Goal: Task Accomplishment & Management: Use online tool/utility

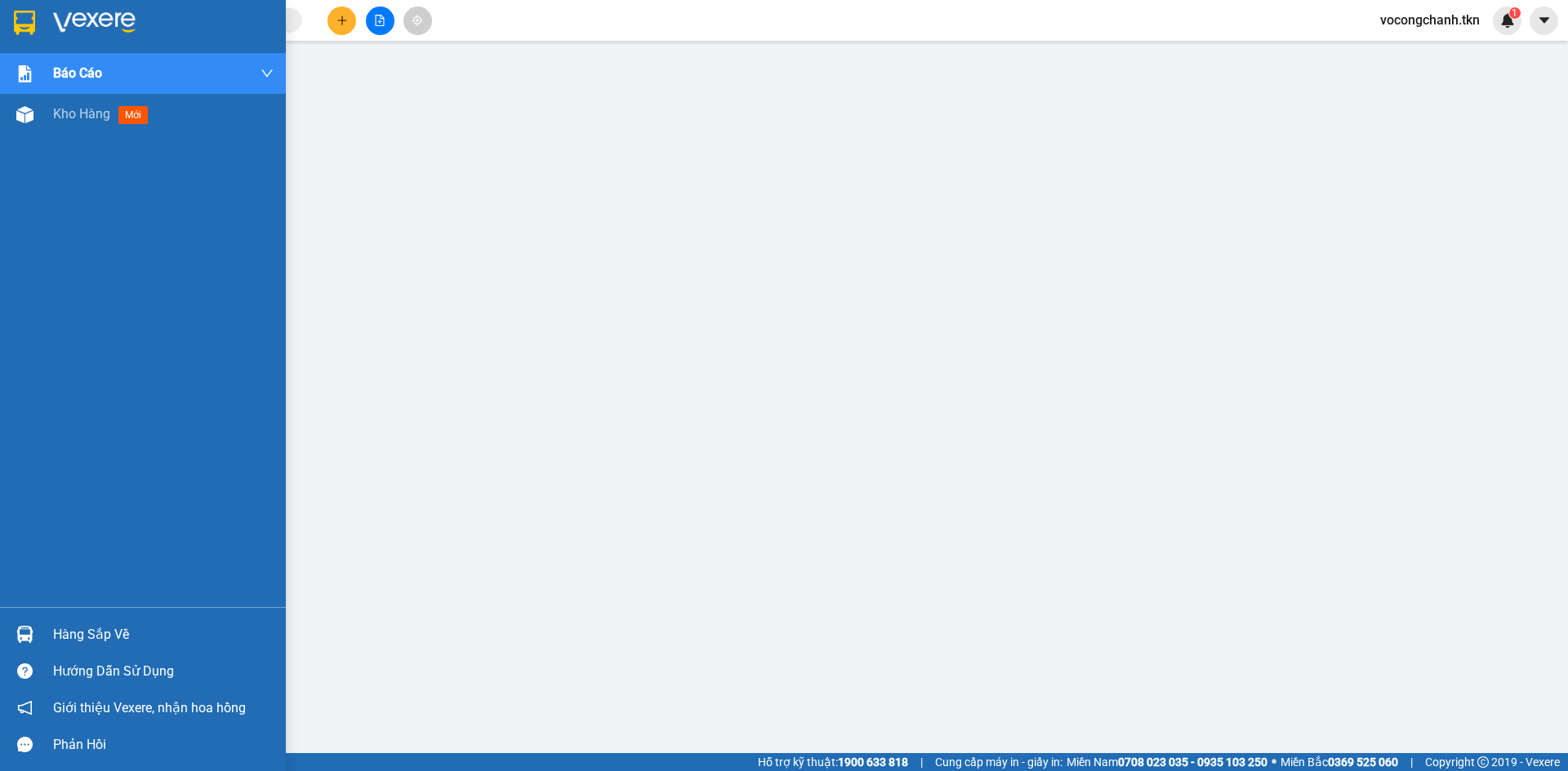
click at [35, 27] on img at bounding box center [25, 22] width 21 height 24
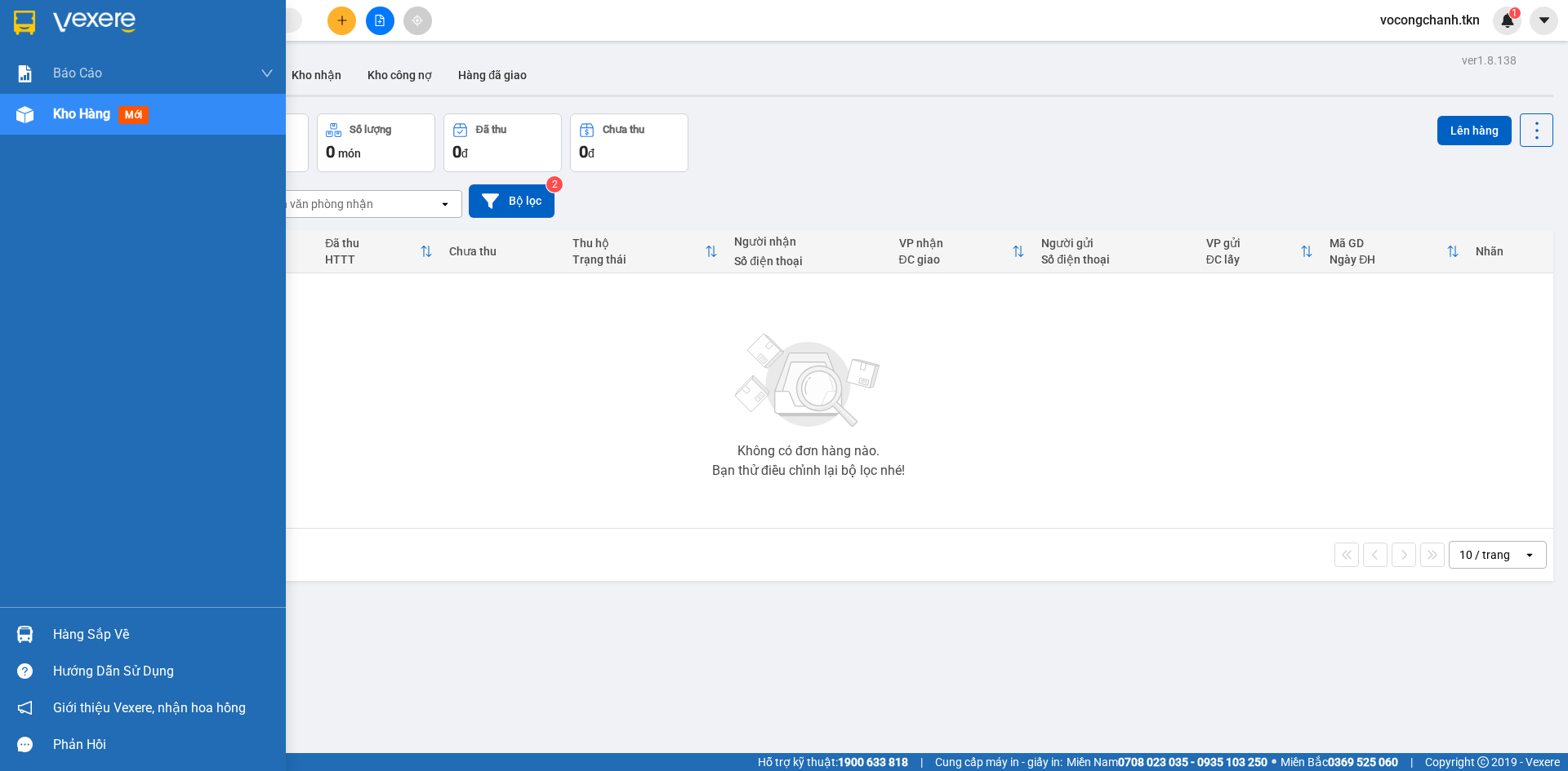
click at [80, 633] on div "Hàng sắp về" at bounding box center [163, 634] width 220 height 24
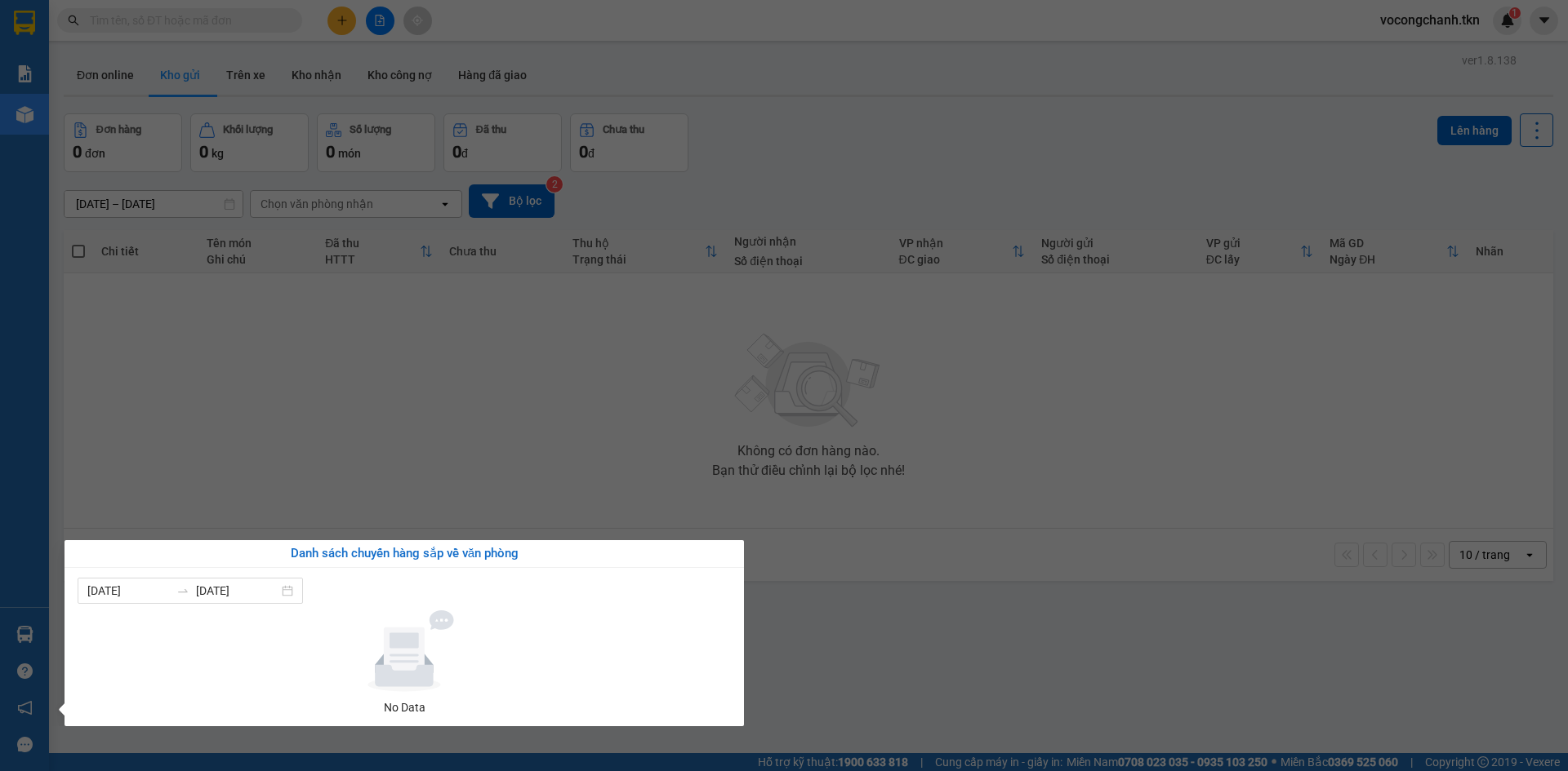
click at [456, 464] on section "Kết quả tìm kiếm ( 0 ) Bộ lọc No Data vocongchanh.tkn 1 Báo cáo Mẫu 1: Báo cáo …" at bounding box center [784, 386] width 1568 height 771
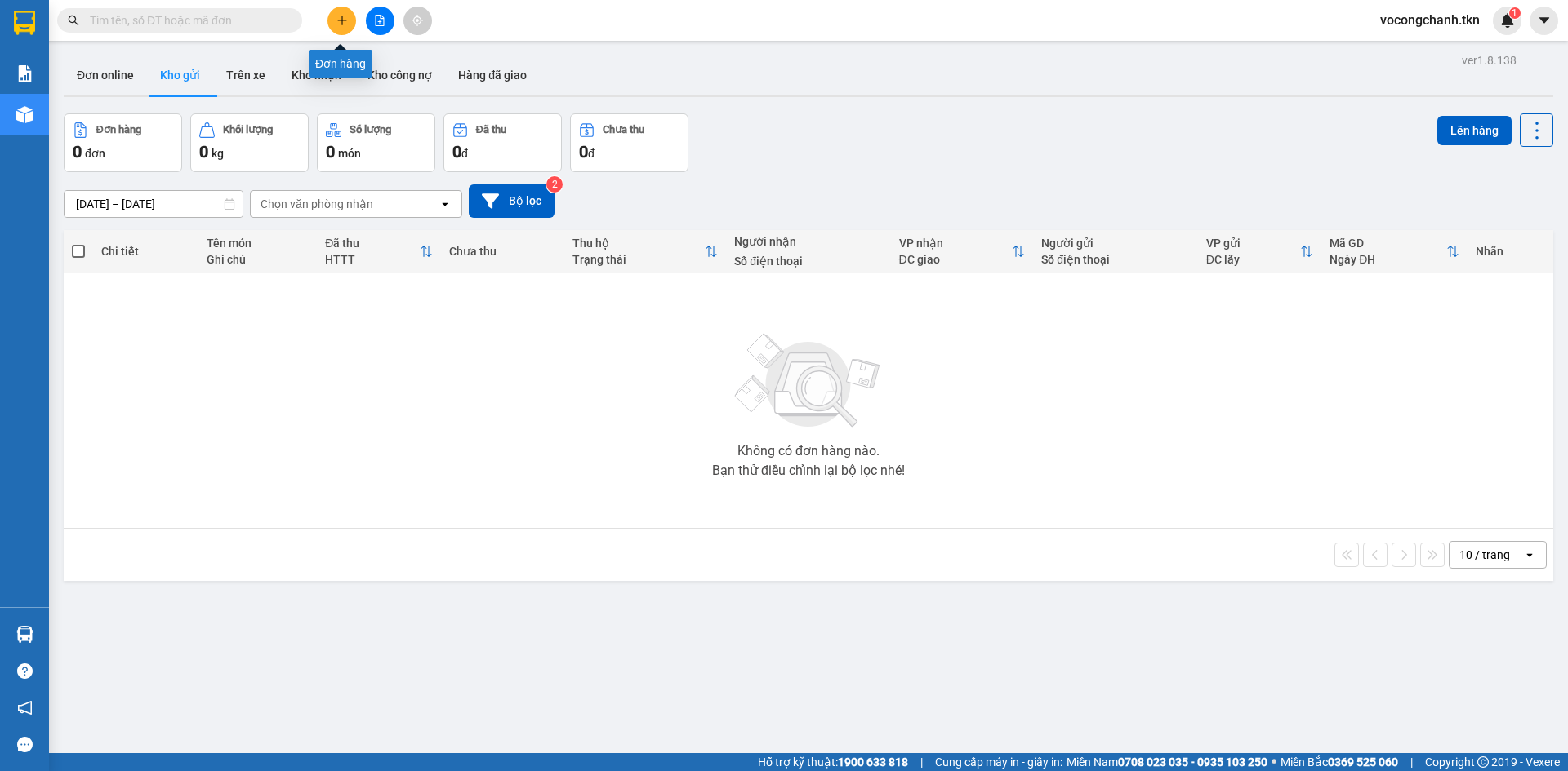
click at [348, 15] on button at bounding box center [342, 21] width 29 height 29
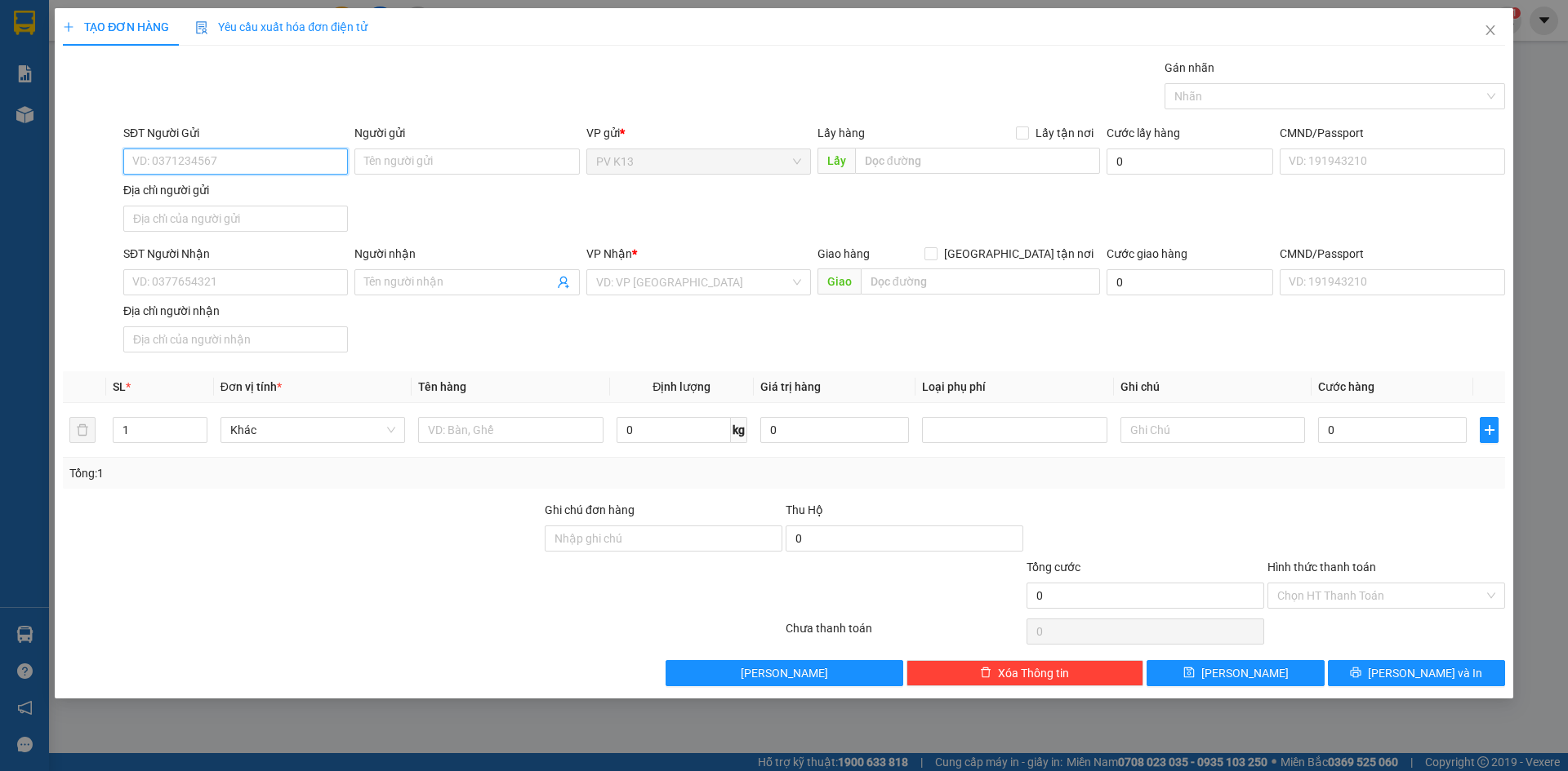
click at [222, 162] on input "SĐT Người Gửi" at bounding box center [235, 161] width 225 height 26
click at [212, 195] on div "0389953578 - VY" at bounding box center [235, 199] width 205 height 18
type input "0389953578"
type input "VY"
type input "0358134448"
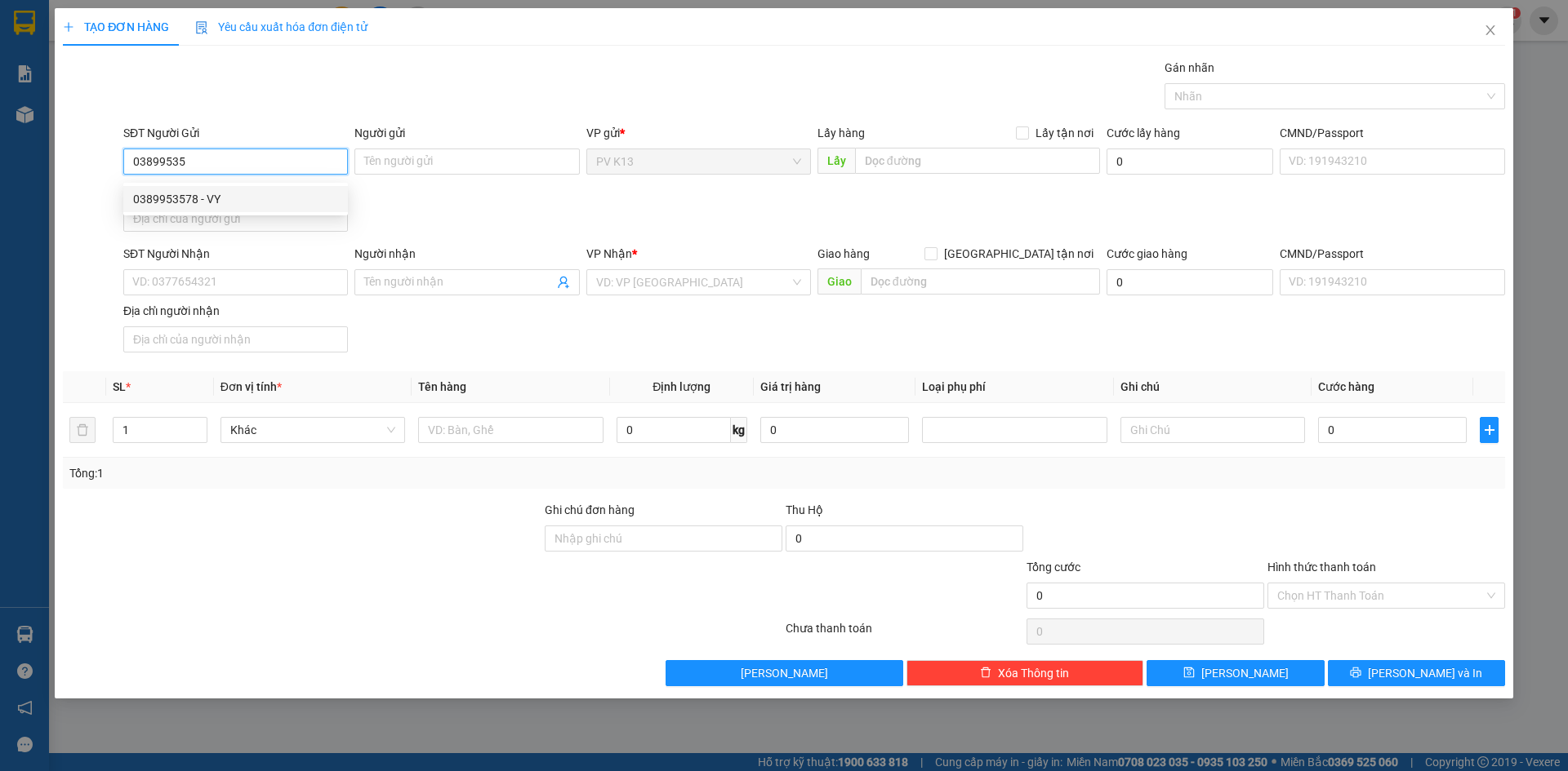
type input "NHI"
type input "60.000"
type input "0389953578"
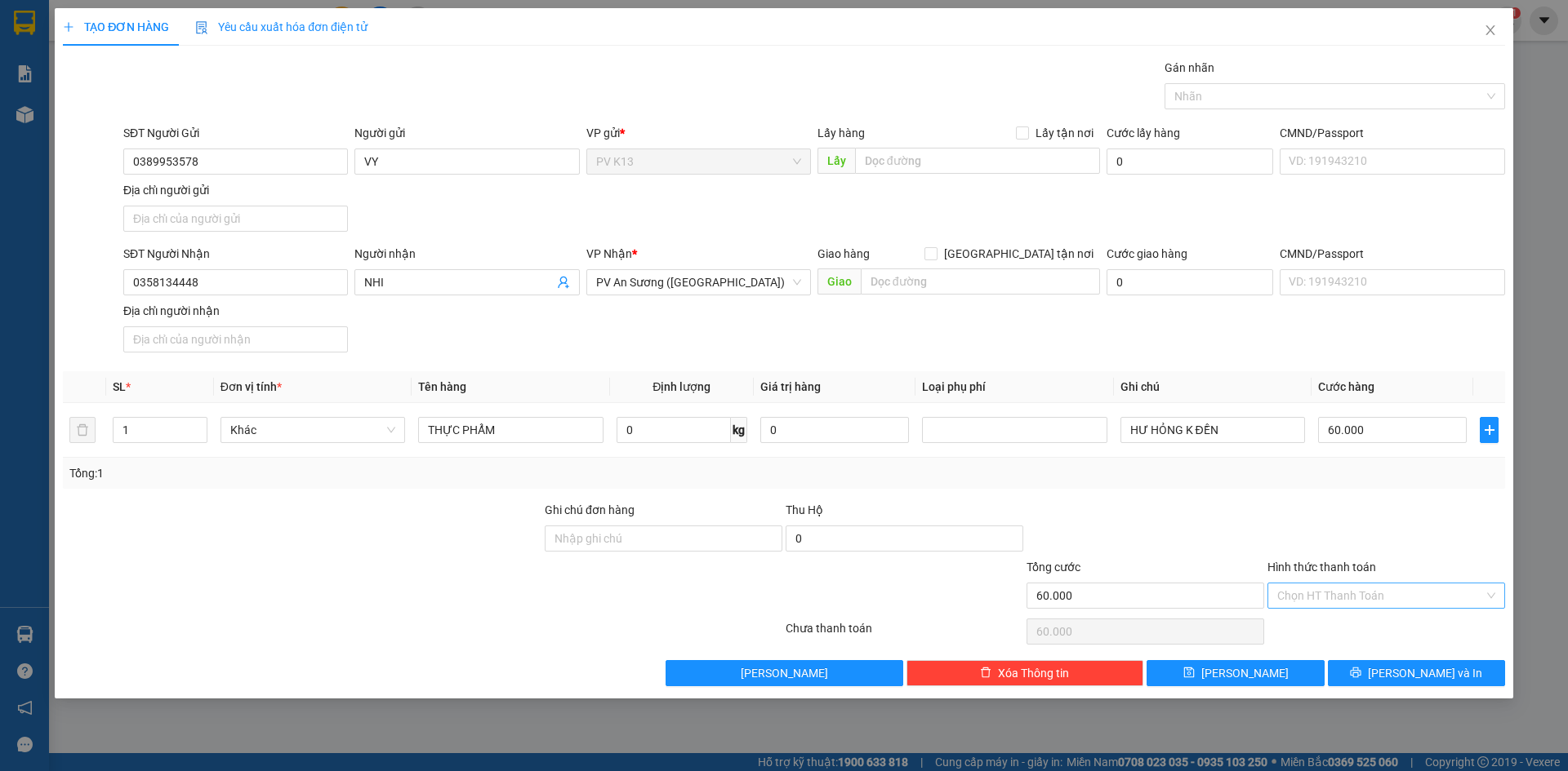
click at [1331, 608] on input "Hình thức thanh toán" at bounding box center [1380, 596] width 207 height 24
click at [1334, 640] on div "Tại văn phòng" at bounding box center [1386, 649] width 218 height 18
type input "0"
click at [1353, 91] on div at bounding box center [1326, 97] width 316 height 20
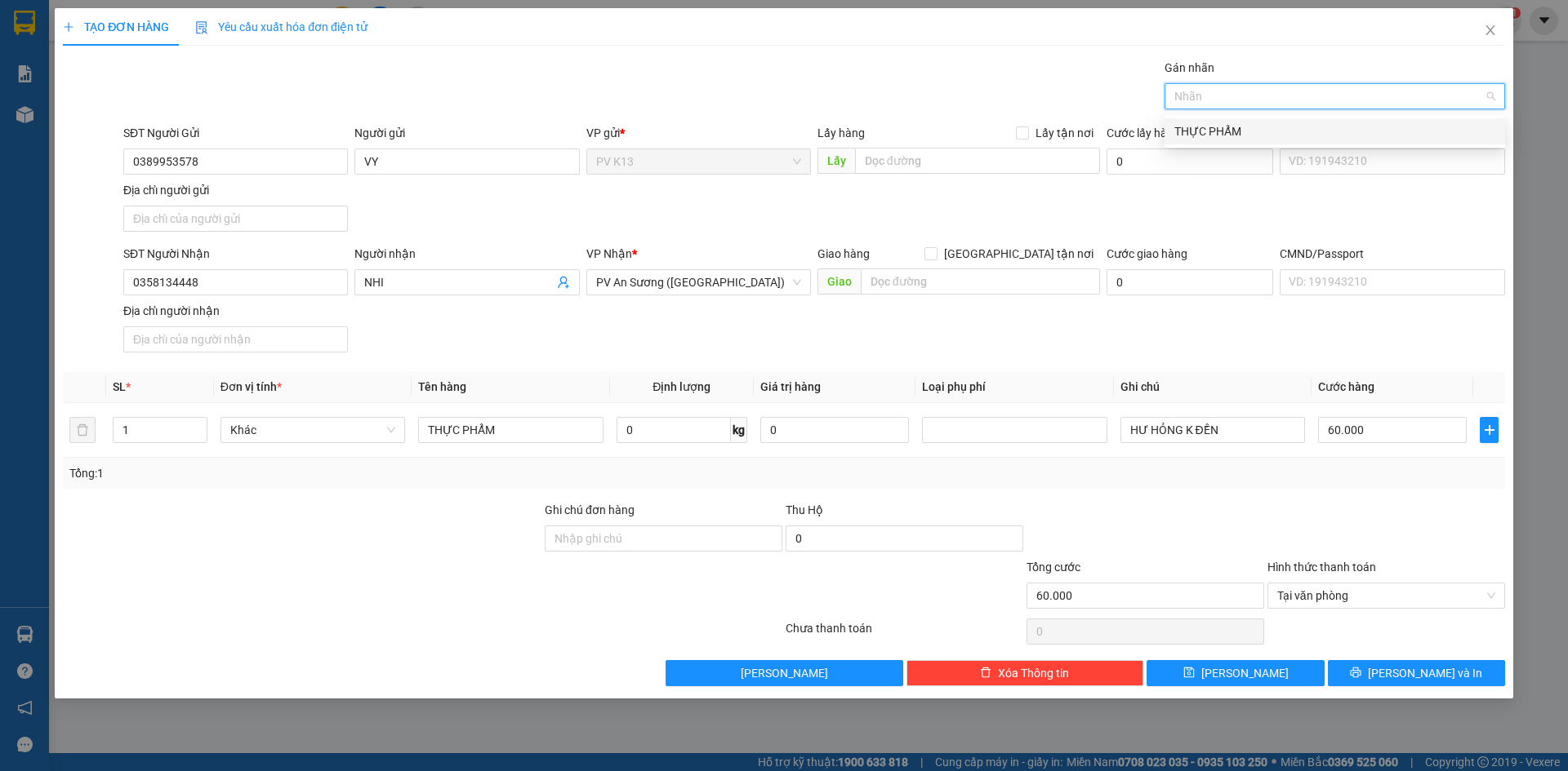
click at [1342, 129] on div "THỰC PHẨM" at bounding box center [1334, 131] width 321 height 18
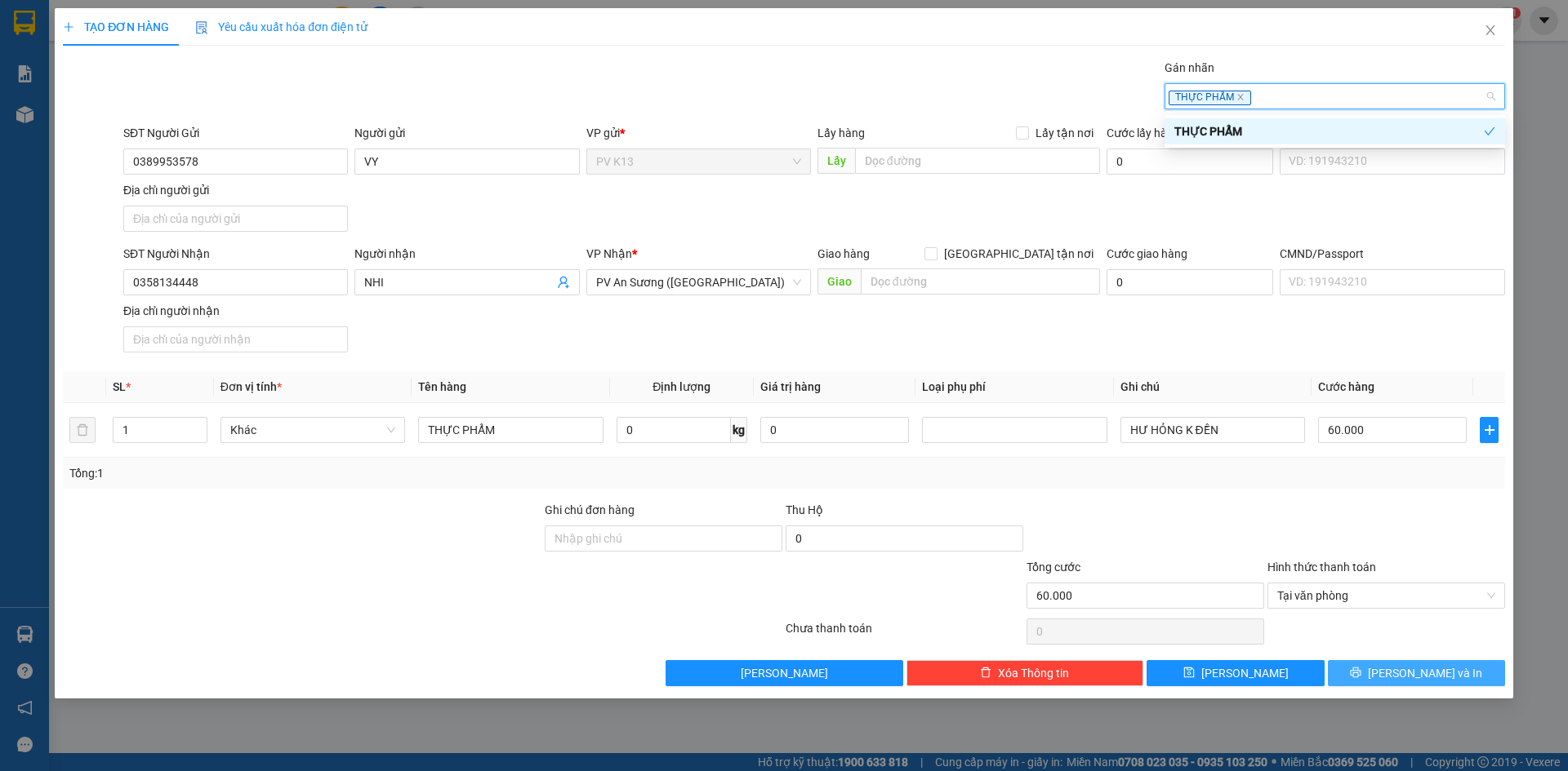
click at [1404, 682] on span "[PERSON_NAME] và In" at bounding box center [1426, 674] width 115 height 18
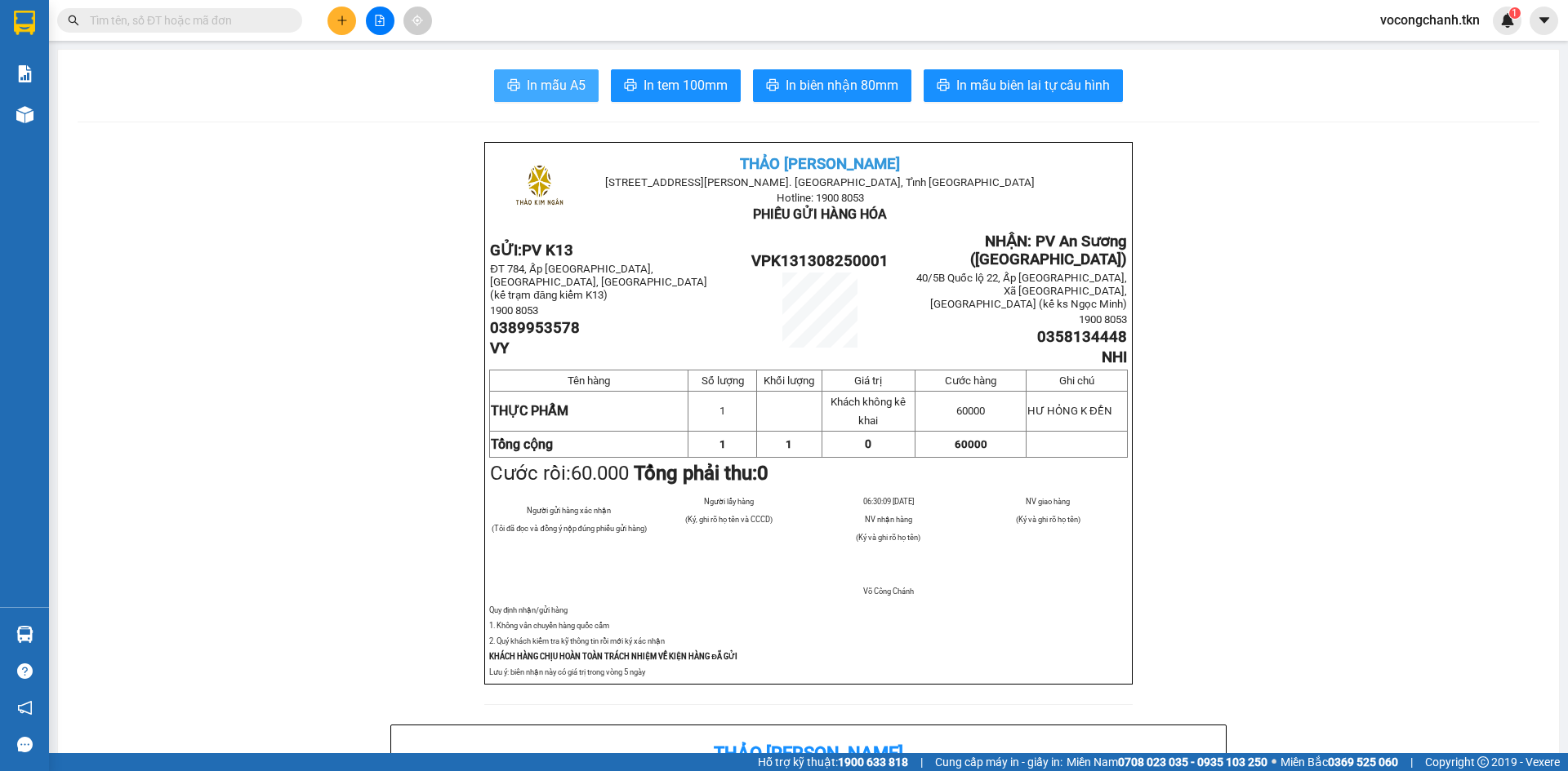
click at [502, 78] on button "In mẫu A5" at bounding box center [546, 86] width 105 height 33
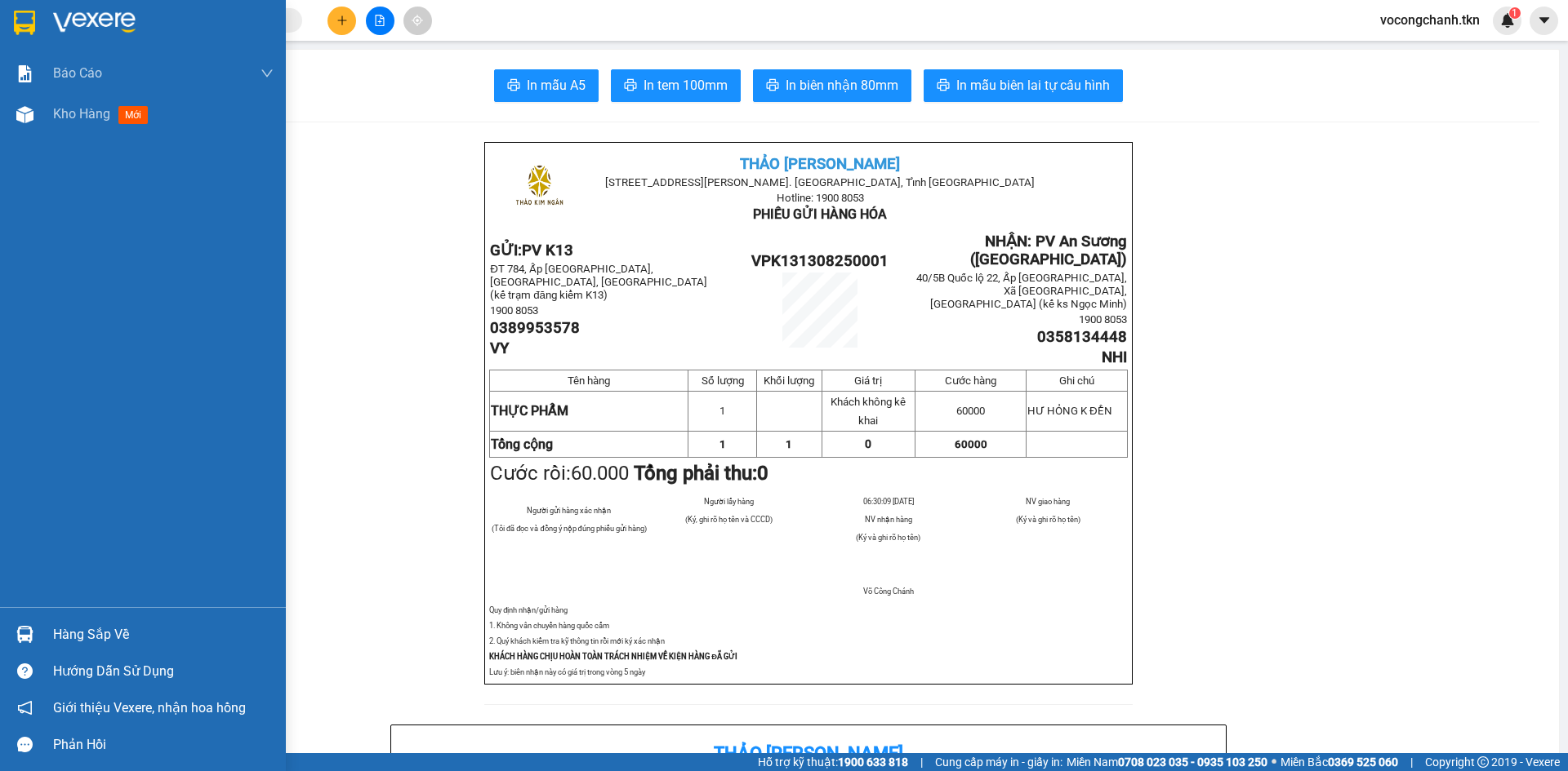
click at [28, 22] on img at bounding box center [25, 22] width 21 height 24
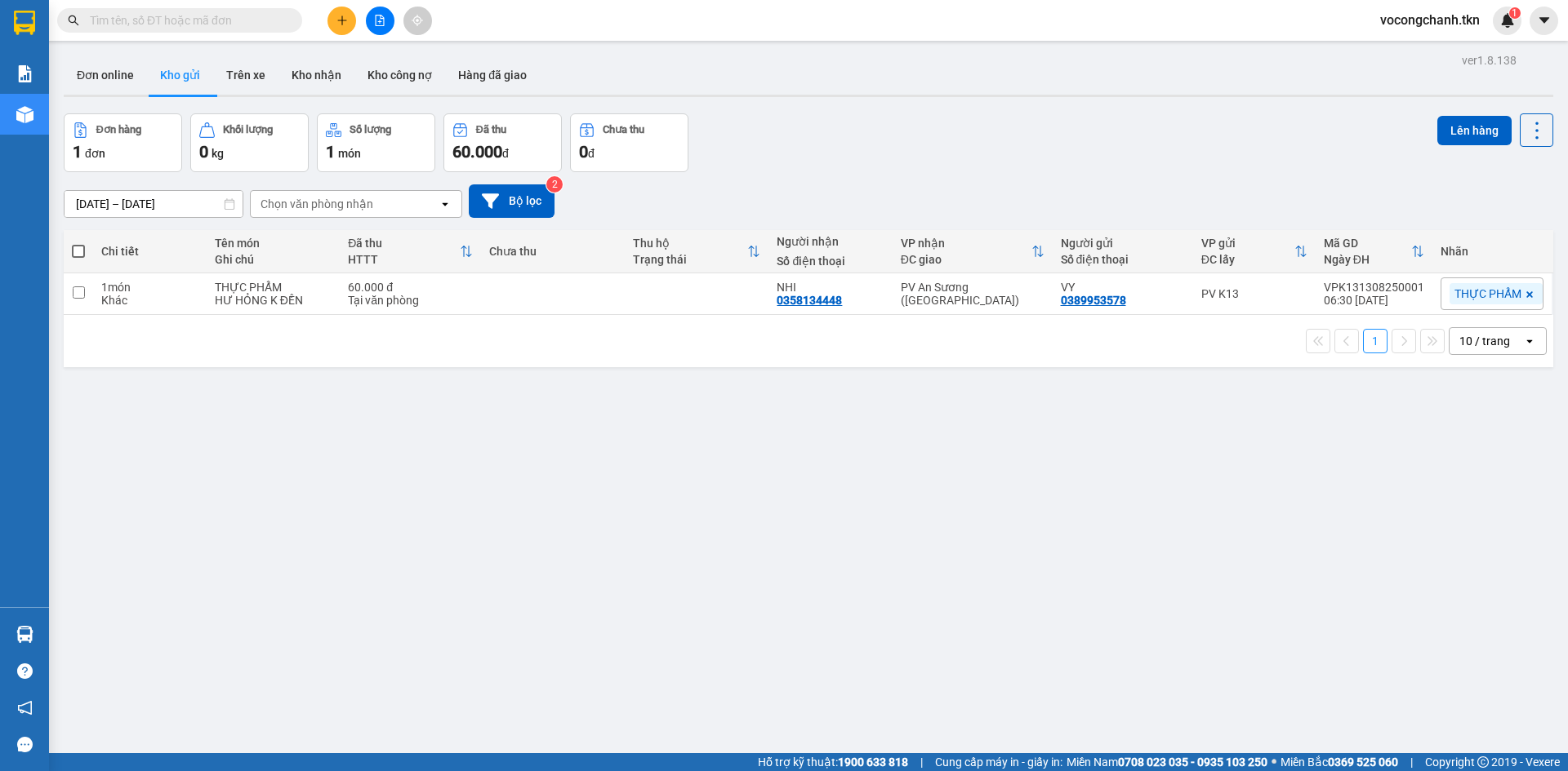
click at [1073, 622] on div "ver 1.8.138 Đơn online Kho gửi Trên xe Kho nhận Kho công nợ Hàng đã giao Đơn hà…" at bounding box center [808, 435] width 1503 height 771
click at [72, 299] on input "checkbox" at bounding box center [79, 292] width 13 height 13
checkbox input "true"
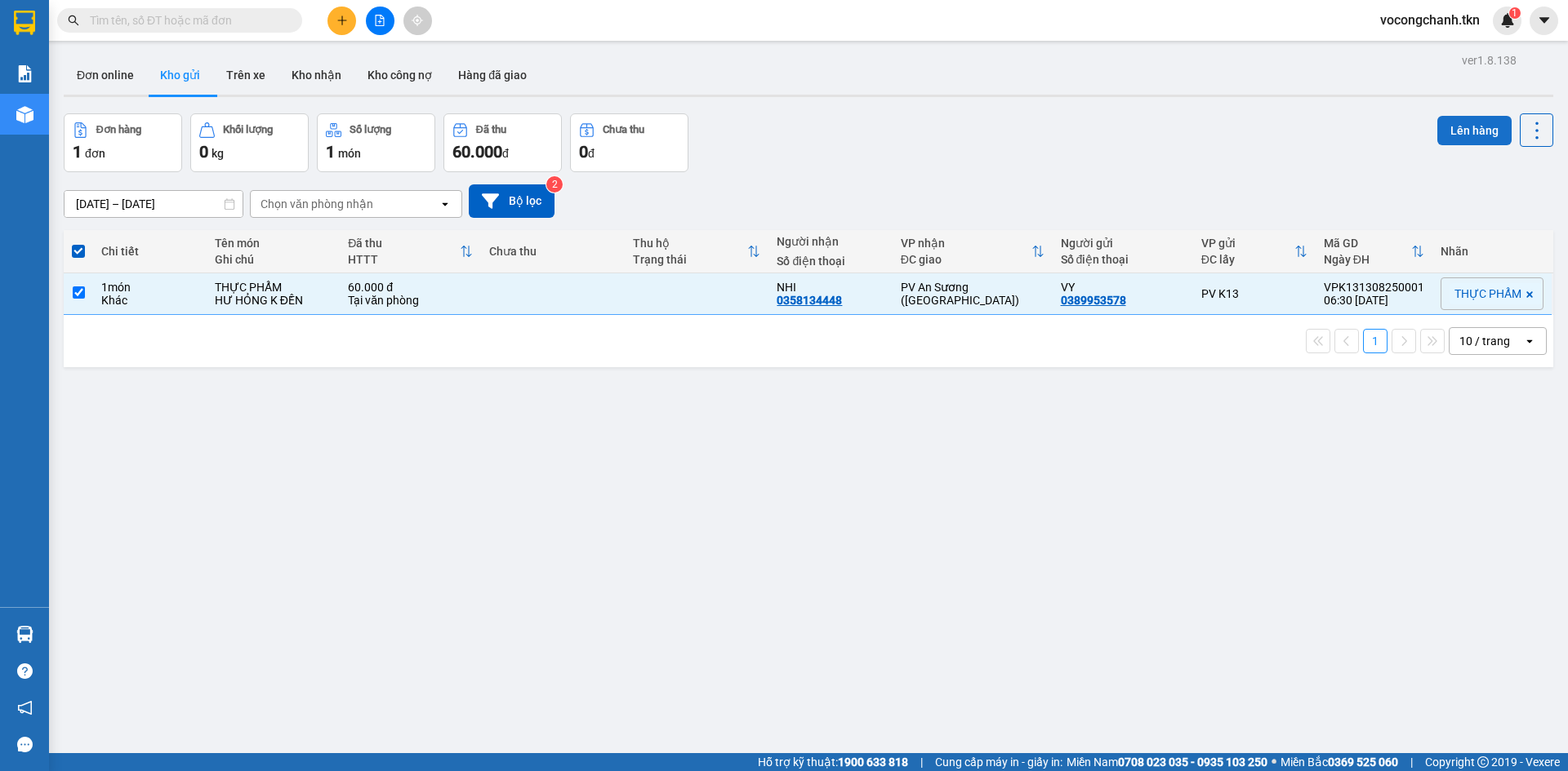
click at [1469, 131] on button "Lên hàng" at bounding box center [1474, 131] width 74 height 30
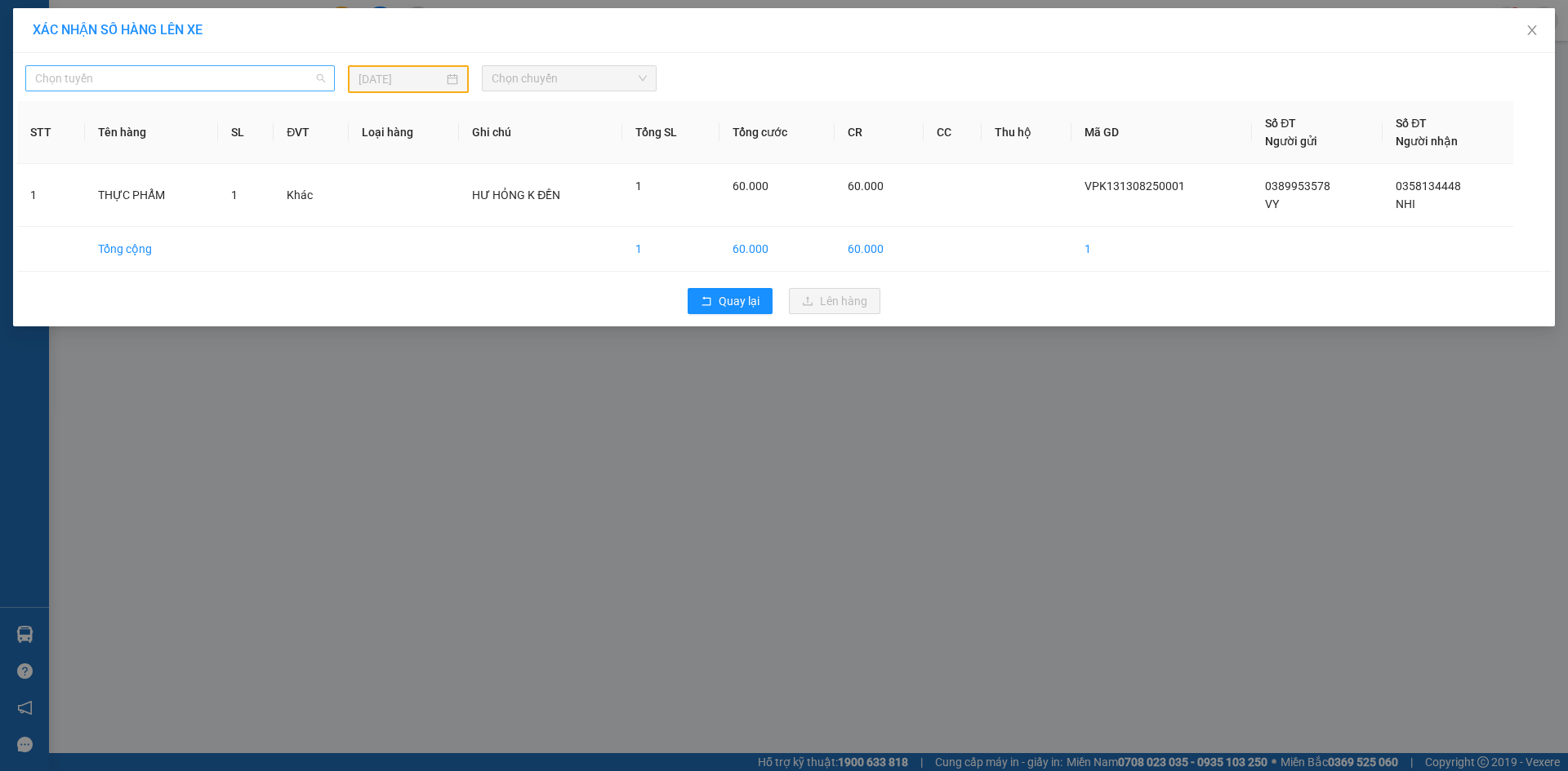
click at [294, 87] on span "Chọn tuyến" at bounding box center [180, 78] width 290 height 24
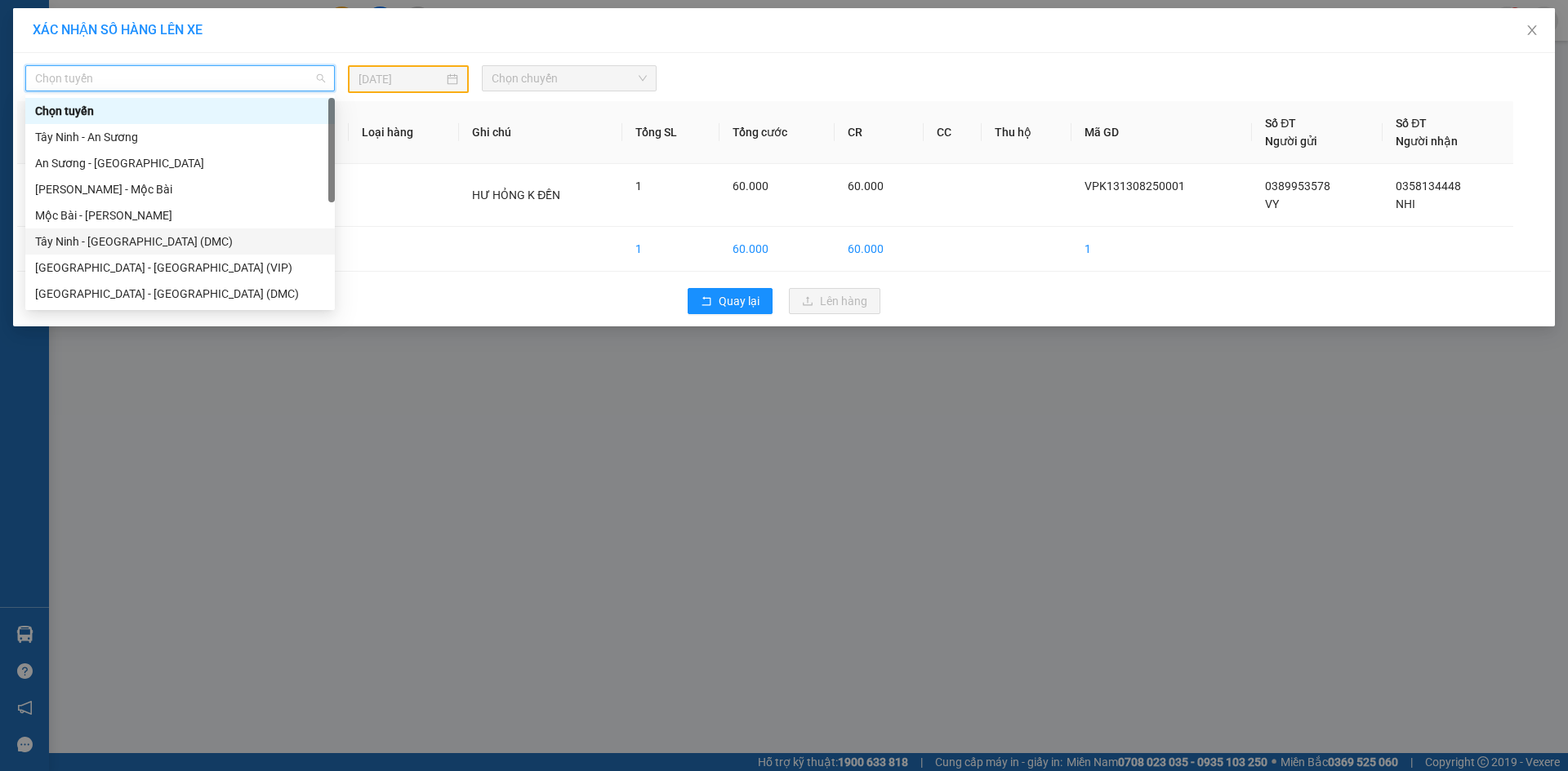
click at [306, 239] on div "Tây Ninh - [GEOGRAPHIC_DATA] (DMC)" at bounding box center [180, 241] width 290 height 18
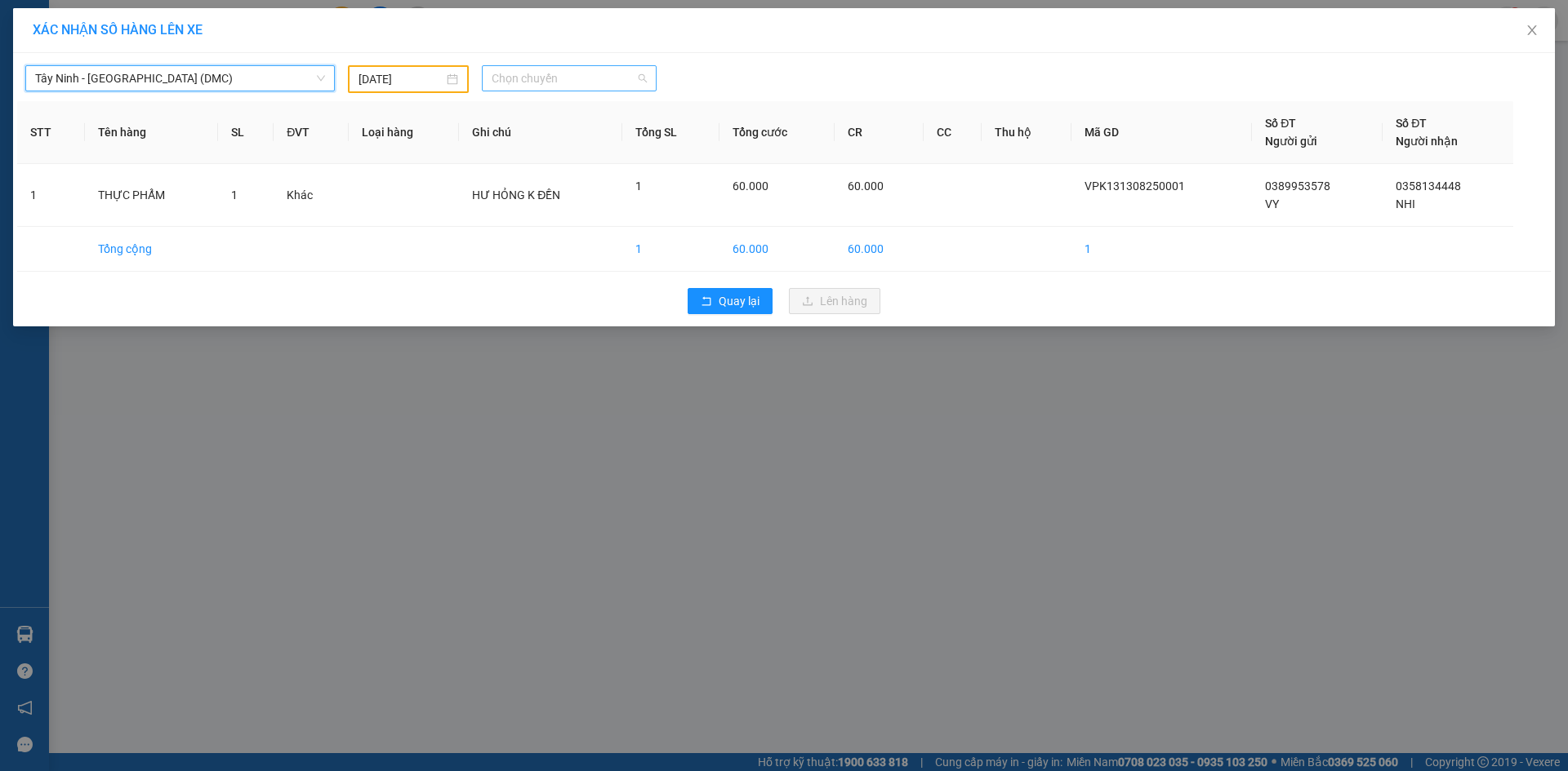
click at [593, 80] on span "Chọn chuyến" at bounding box center [568, 78] width 155 height 24
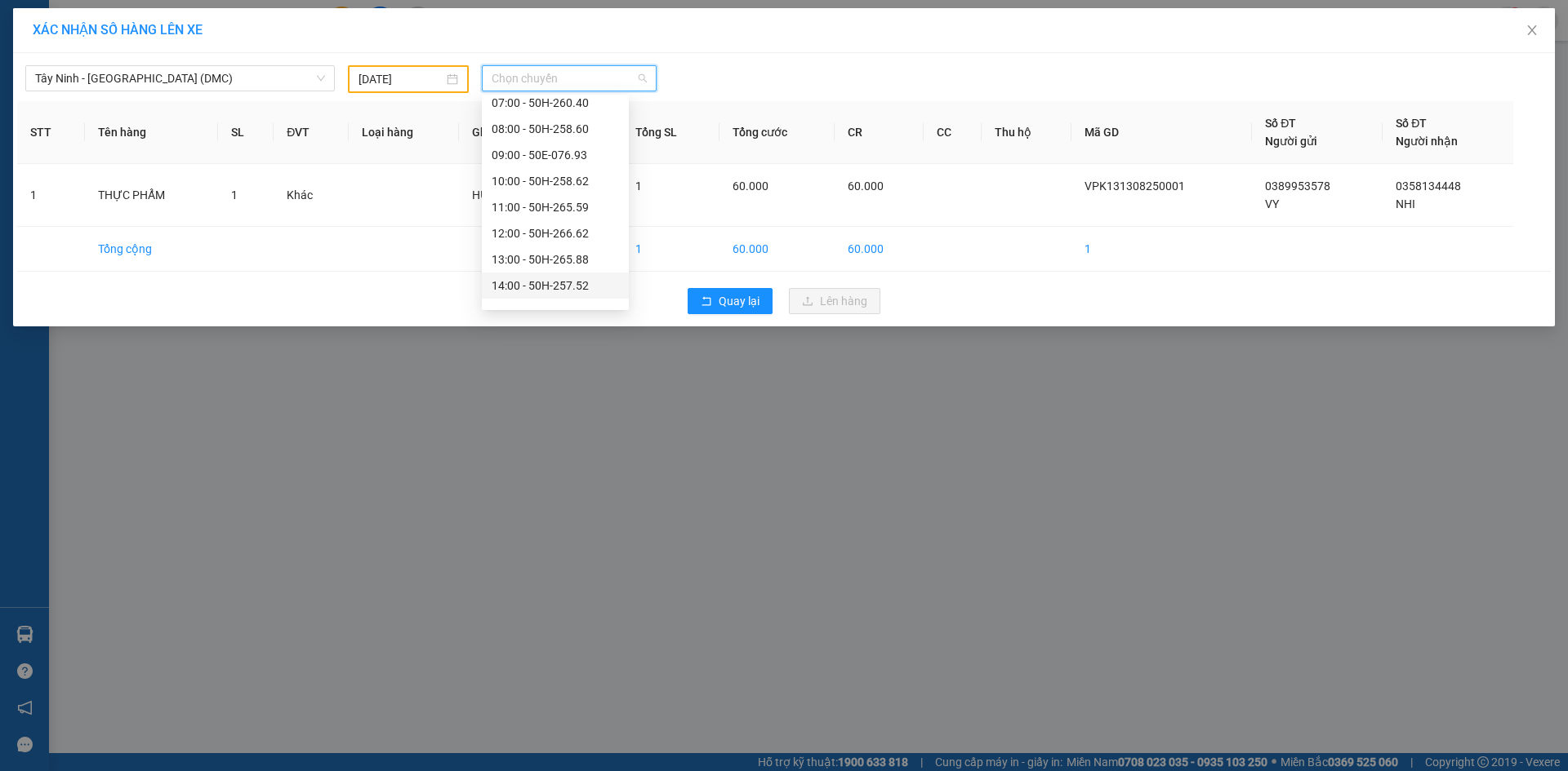
scroll to position [209, 0]
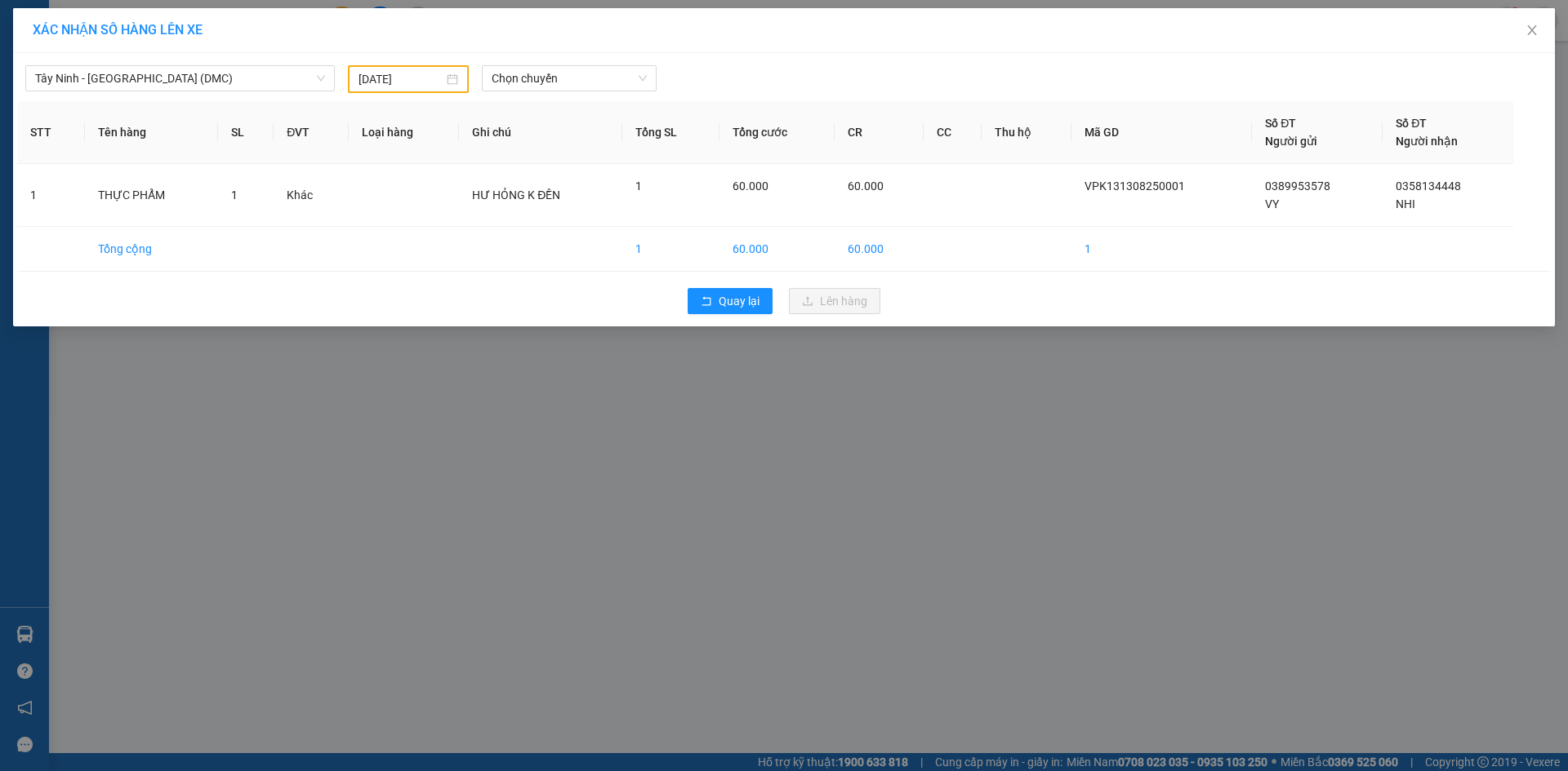
click at [313, 596] on div "XÁC NHẬN SỐ HÀNG LÊN XE Tây Ninh - [GEOGRAPHIC_DATA] (DMC) [DATE] Chọn chuyến S…" at bounding box center [784, 386] width 1568 height 771
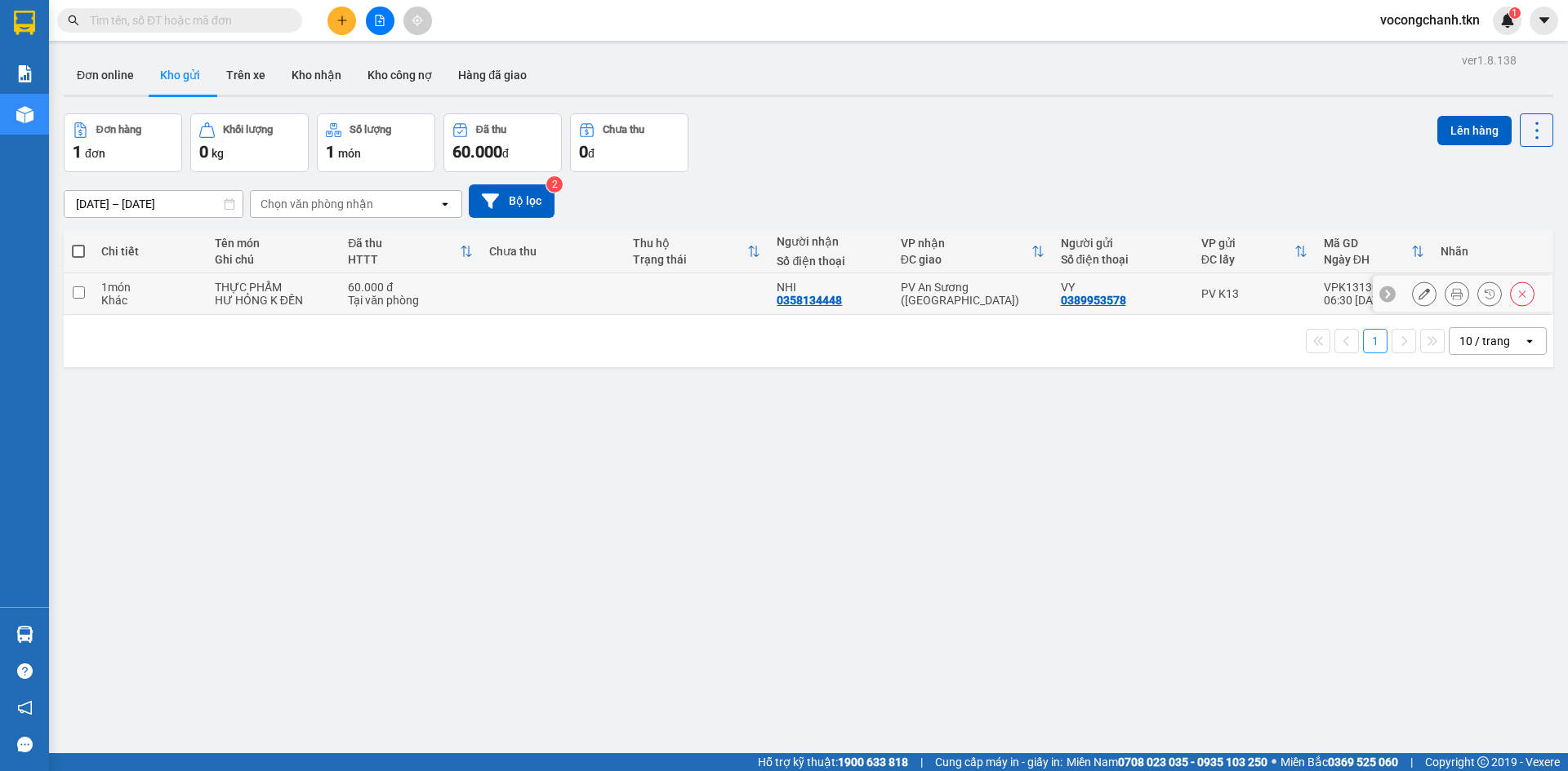
click at [81, 299] on input "checkbox" at bounding box center [79, 292] width 13 height 13
checkbox input "true"
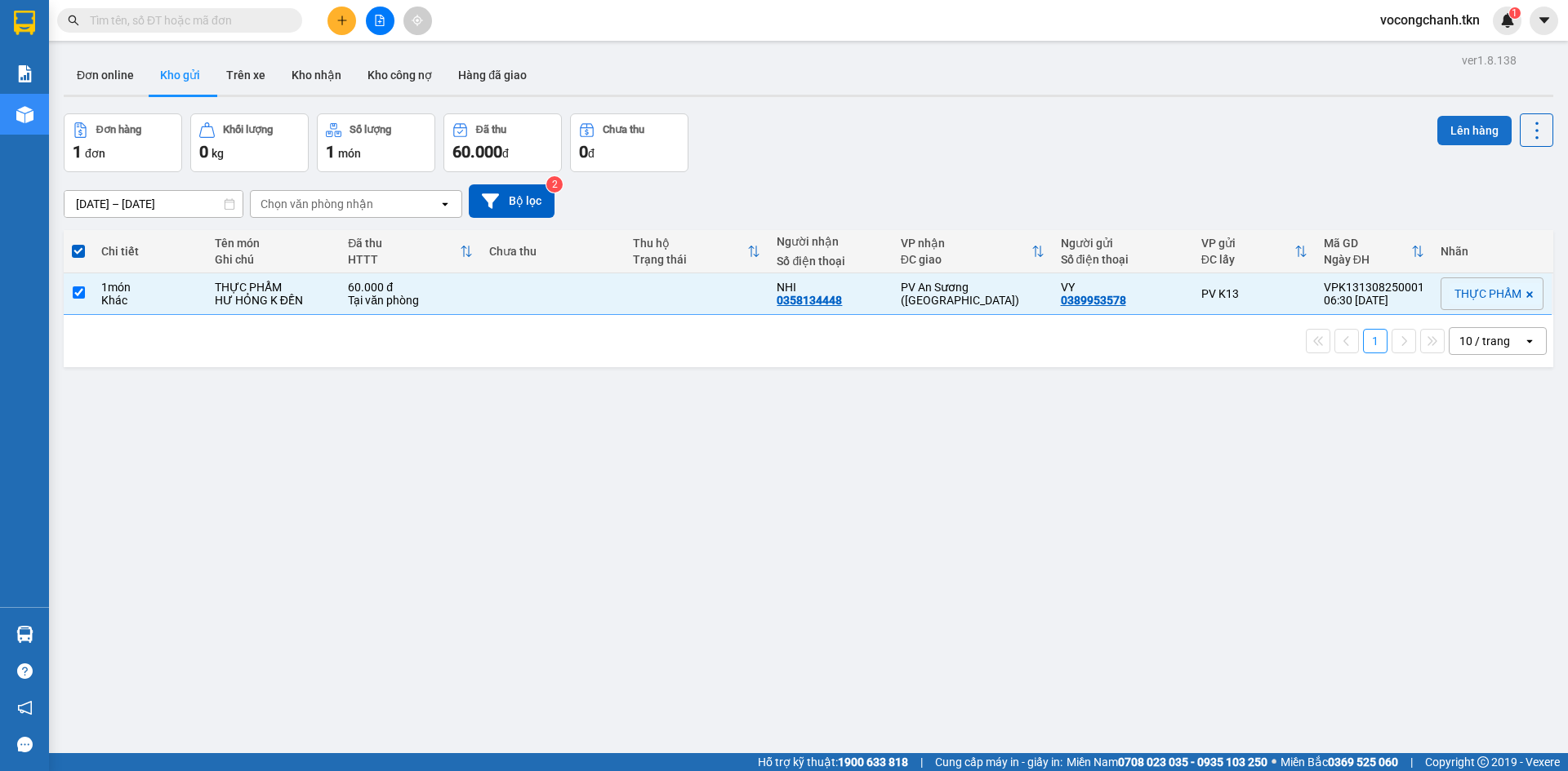
click at [1504, 128] on div "Lên hàng" at bounding box center [1496, 130] width 116 height 33
click at [1461, 142] on button "Lên hàng" at bounding box center [1474, 131] width 74 height 30
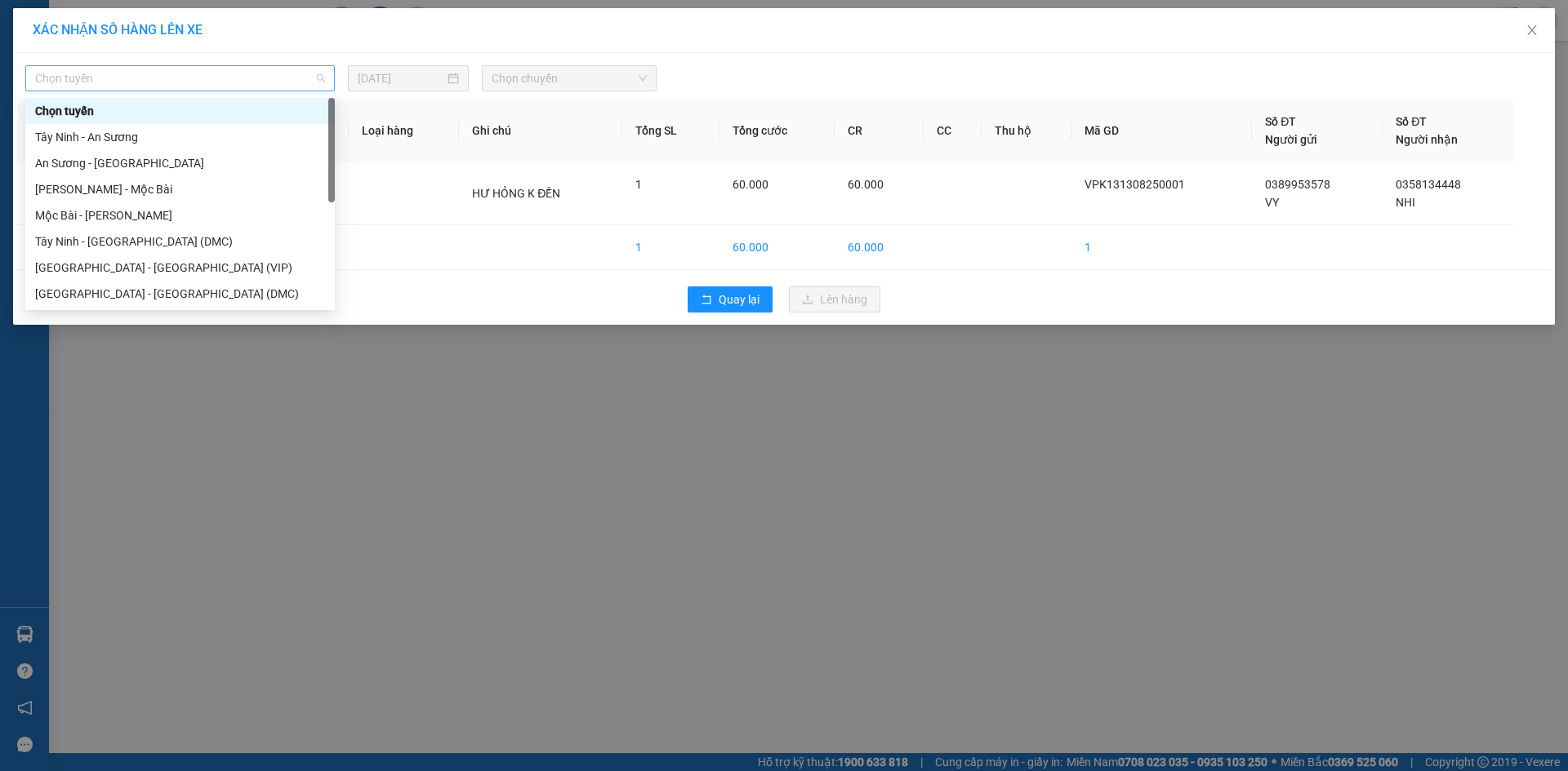
click at [320, 78] on span "Chọn tuyến" at bounding box center [180, 78] width 290 height 24
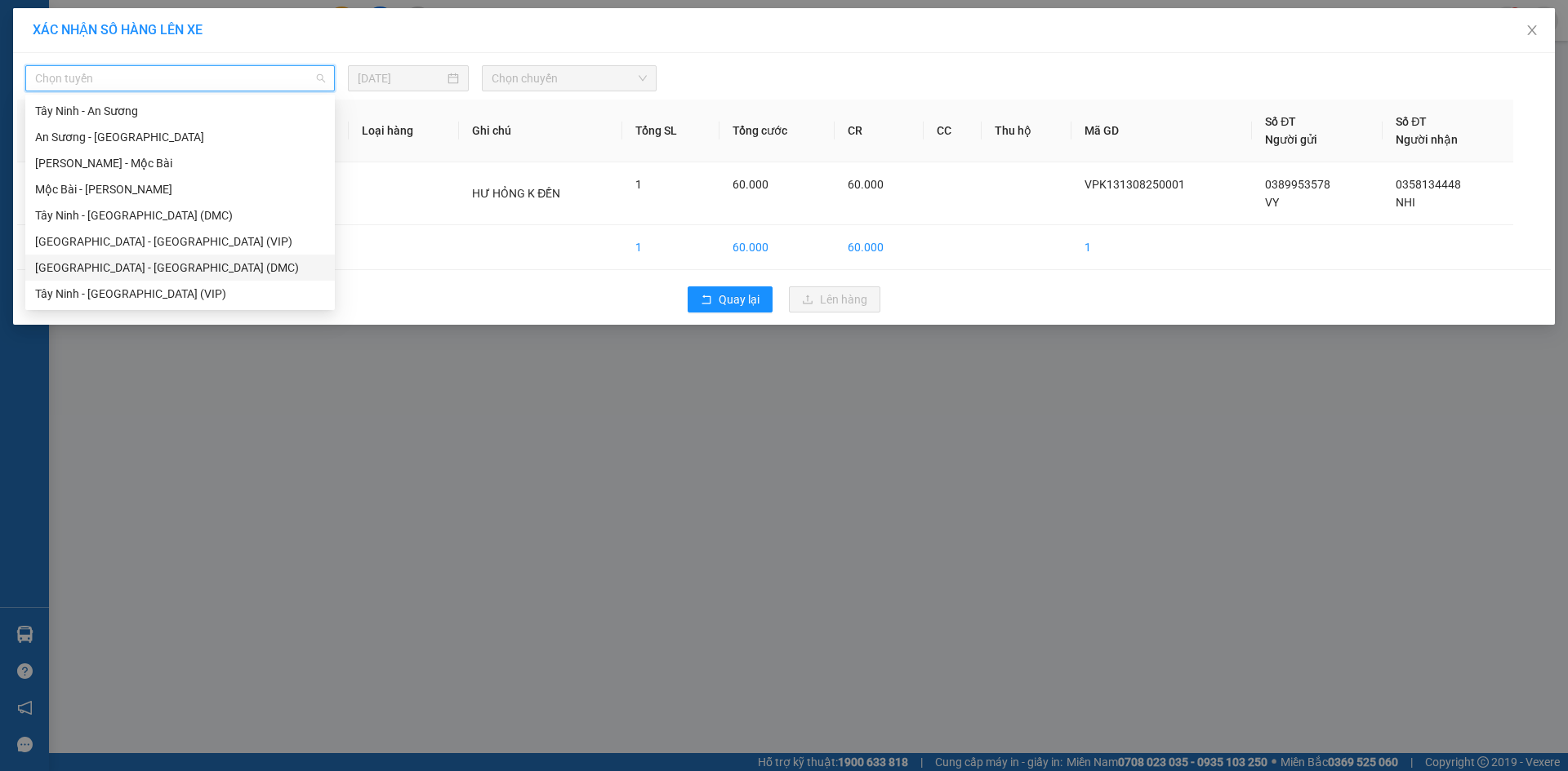
click at [160, 269] on div "[GEOGRAPHIC_DATA] - [GEOGRAPHIC_DATA] (DMC)" at bounding box center [180, 267] width 290 height 18
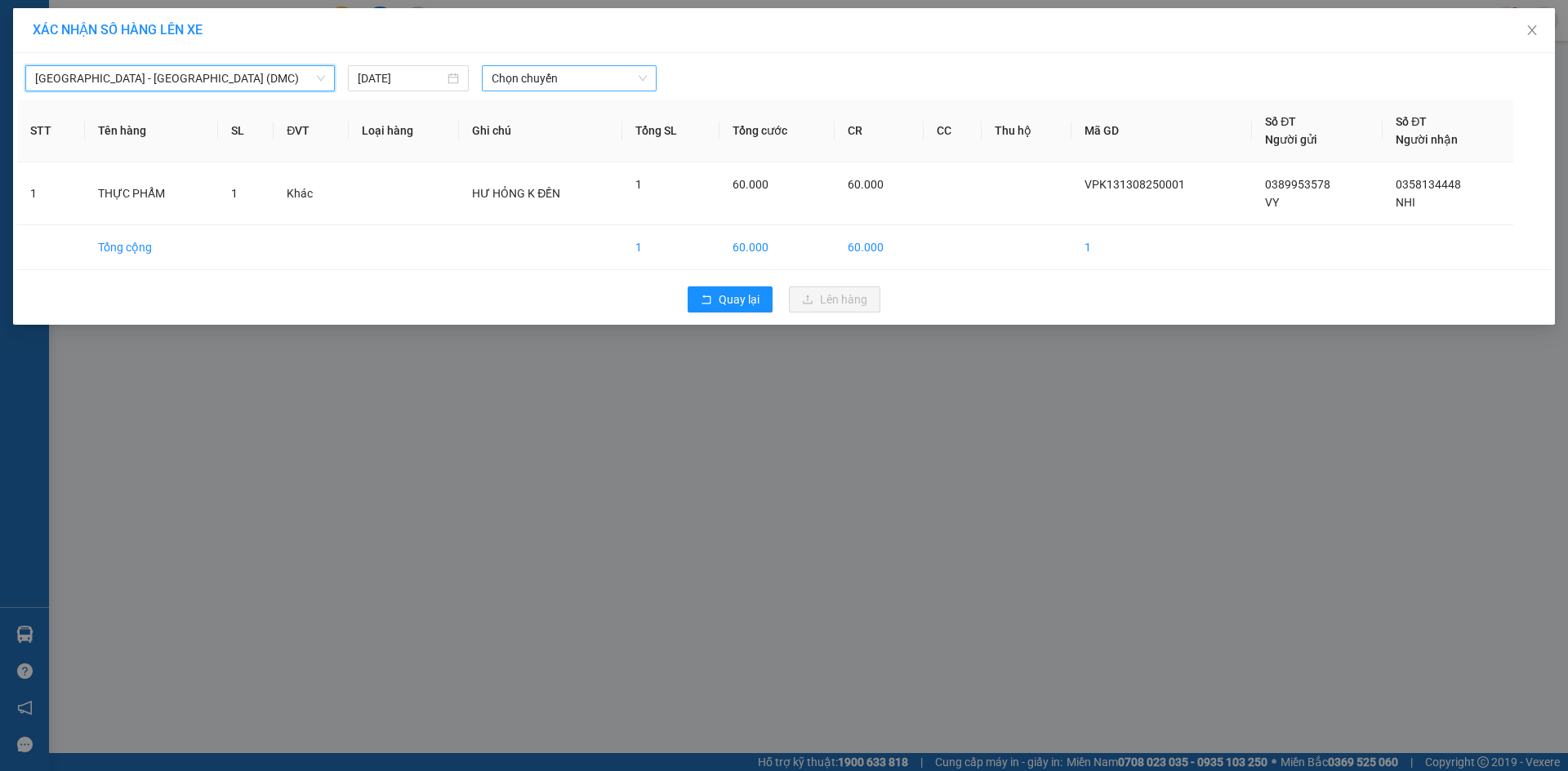
click at [547, 84] on span "Chọn chuyến" at bounding box center [568, 78] width 155 height 24
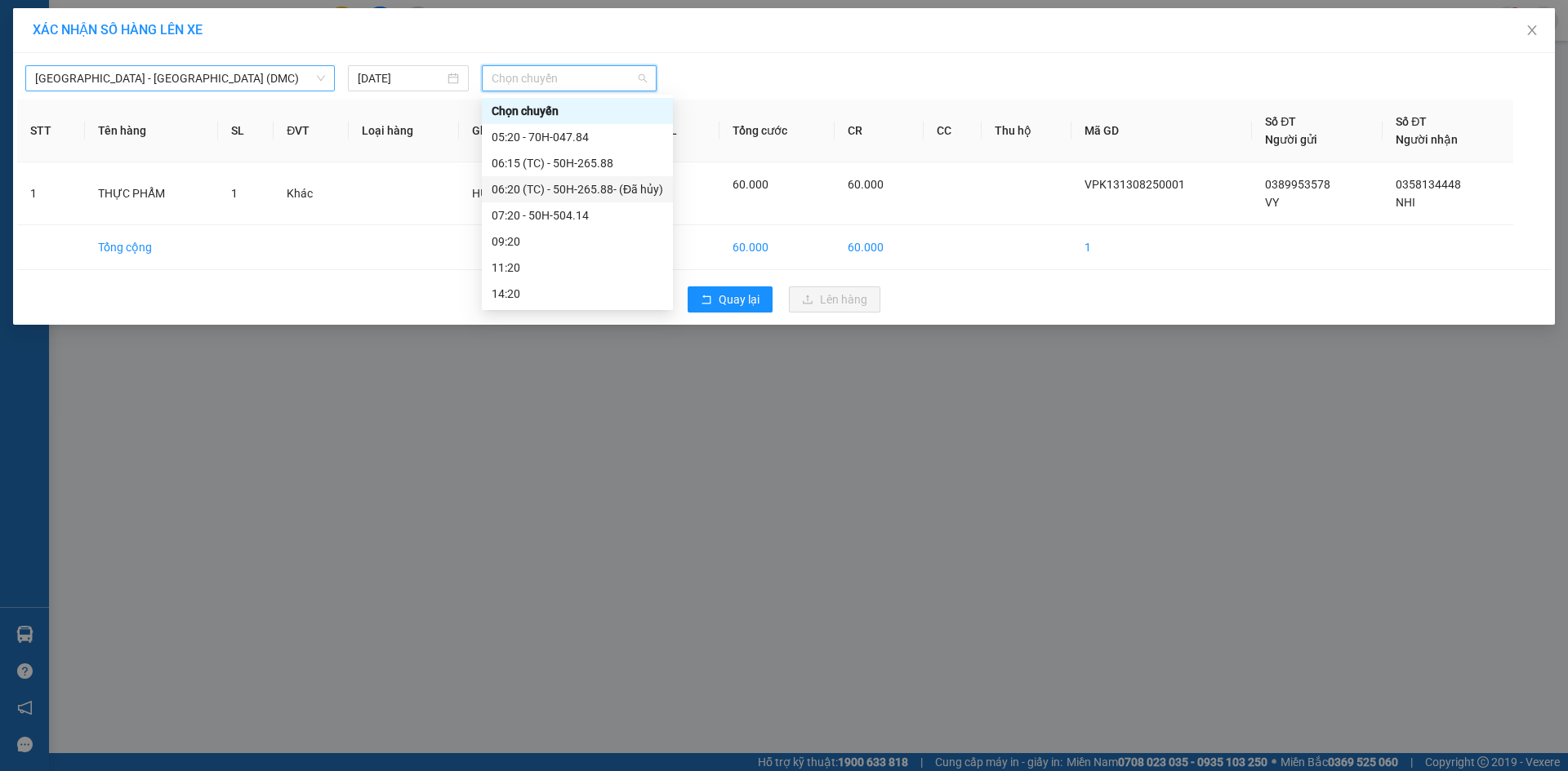
click at [201, 80] on span "[GEOGRAPHIC_DATA] - [GEOGRAPHIC_DATA] (DMC)" at bounding box center [180, 78] width 290 height 24
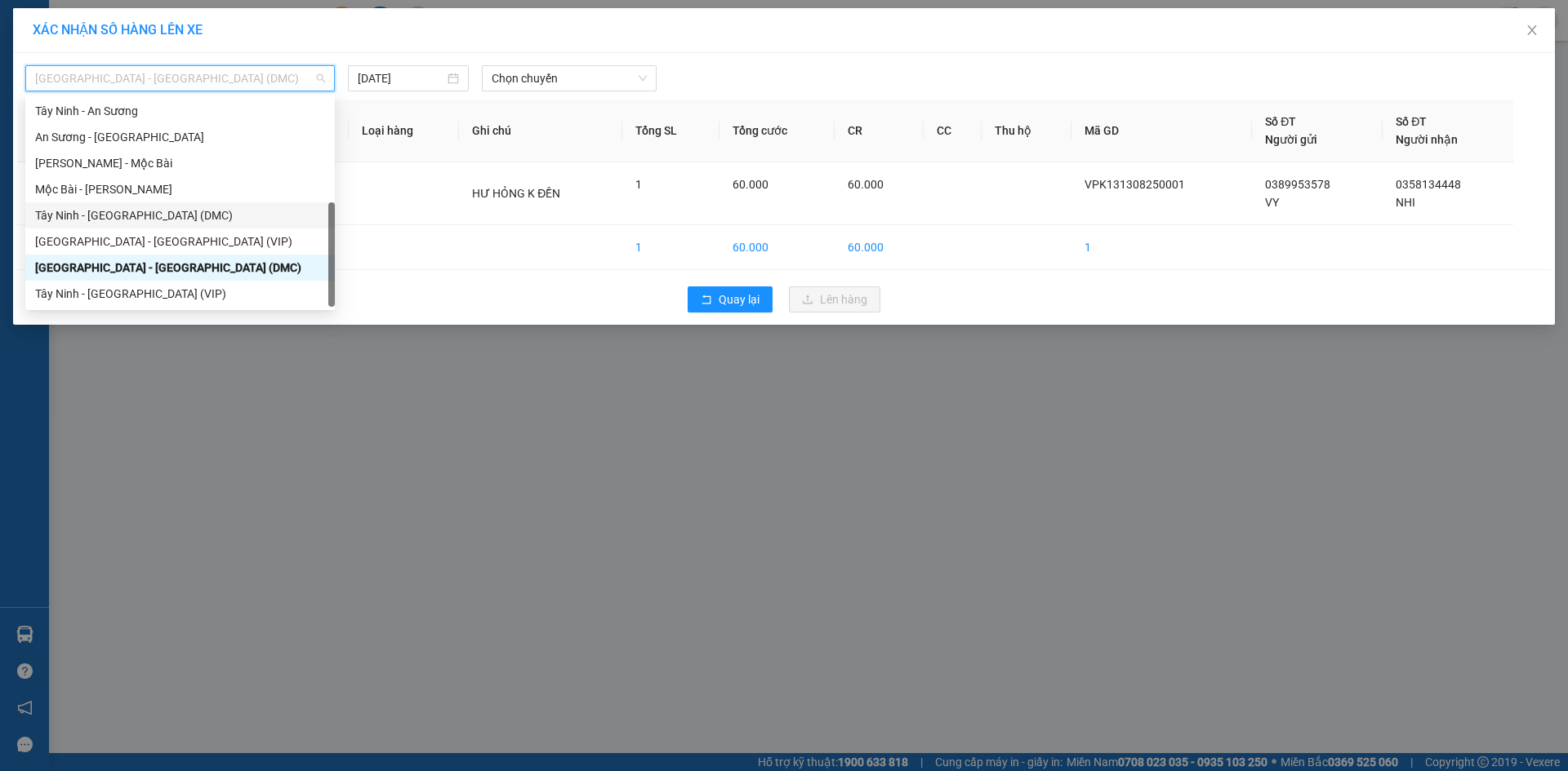
click at [163, 216] on div "Tây Ninh - [GEOGRAPHIC_DATA] (DMC)" at bounding box center [180, 216] width 290 height 18
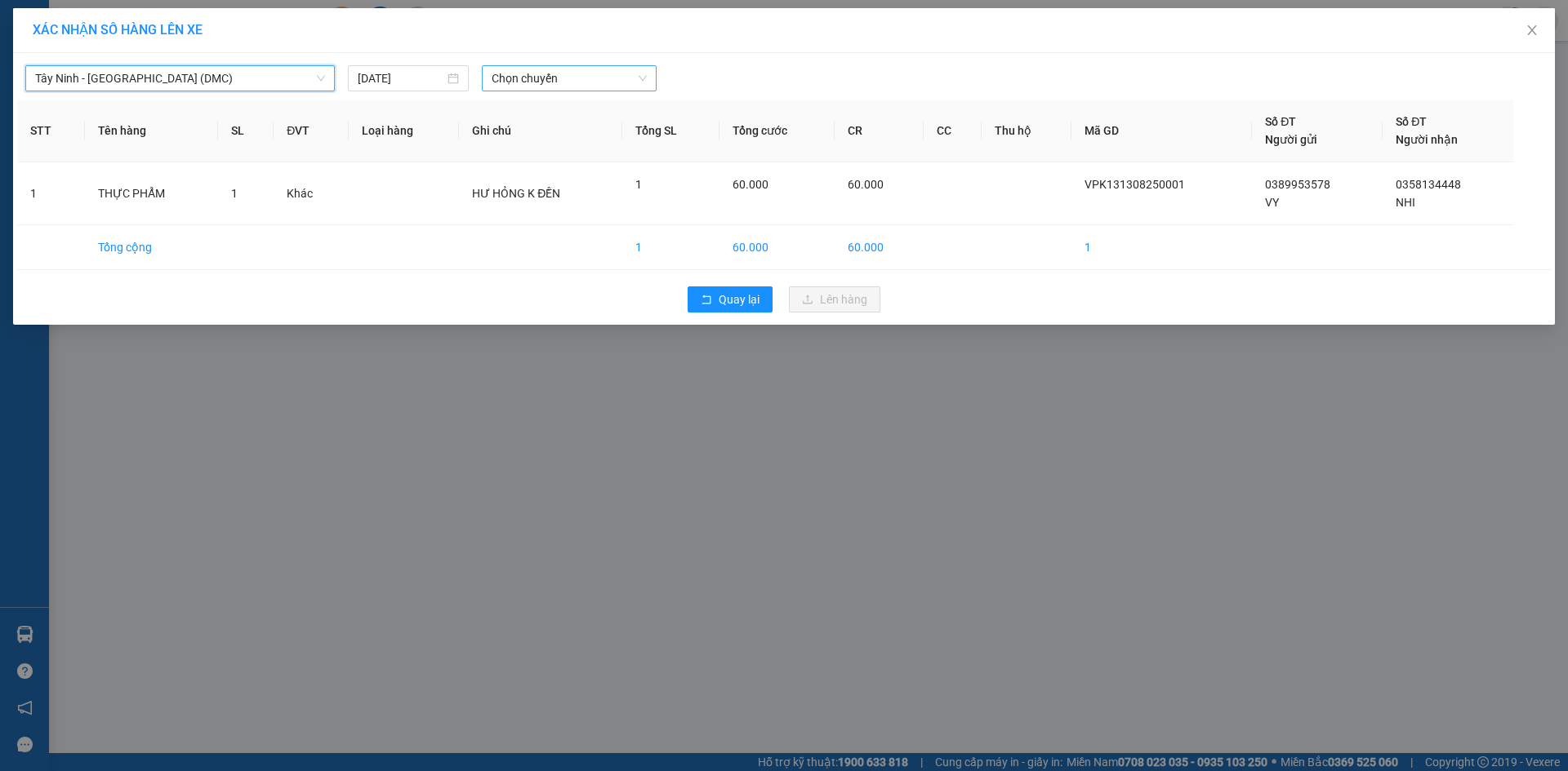
click at [555, 80] on span "Chọn chuyến" at bounding box center [568, 78] width 155 height 24
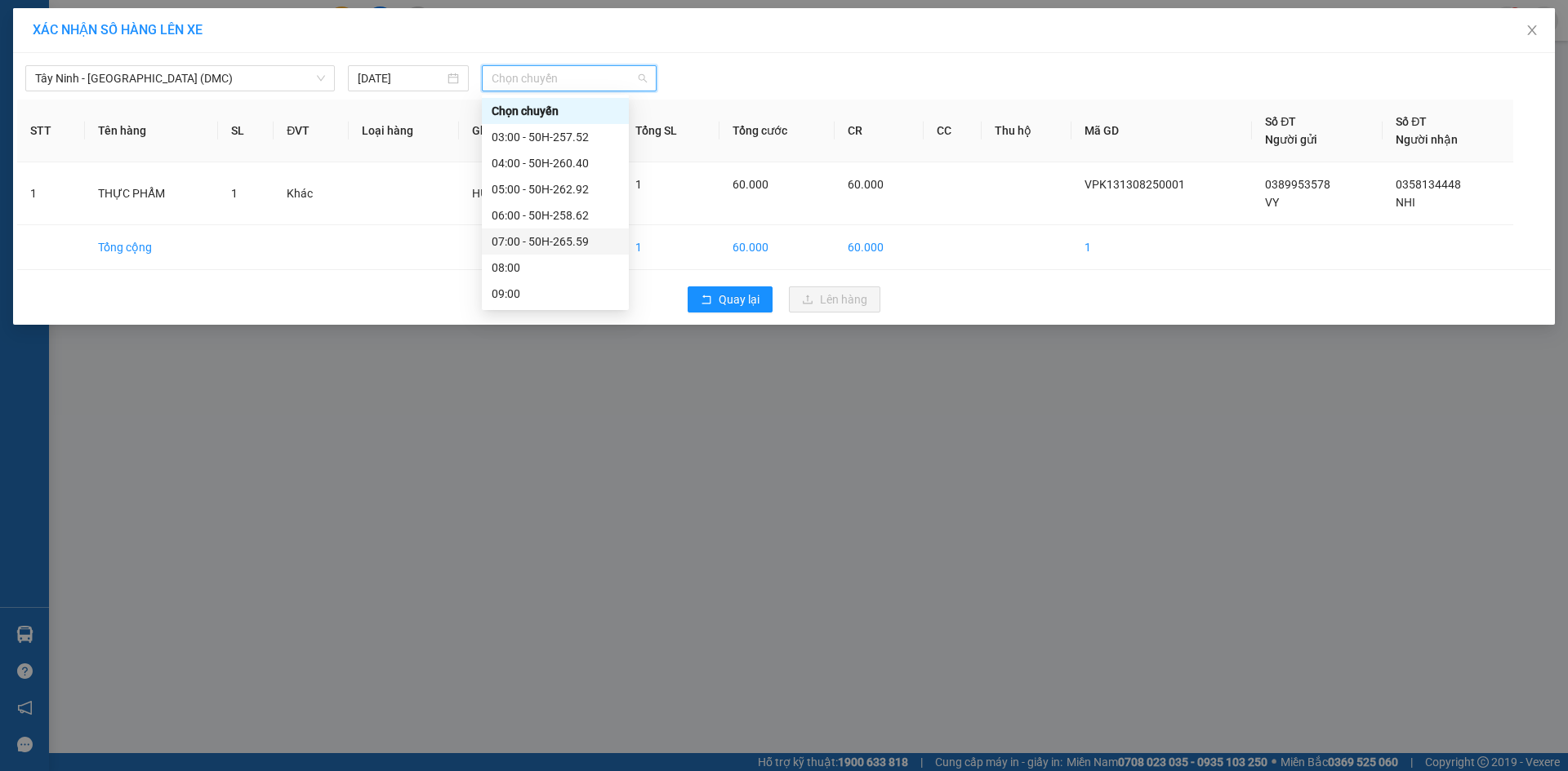
click at [565, 239] on div "07:00 - 50H-265.59" at bounding box center [555, 241] width 127 height 18
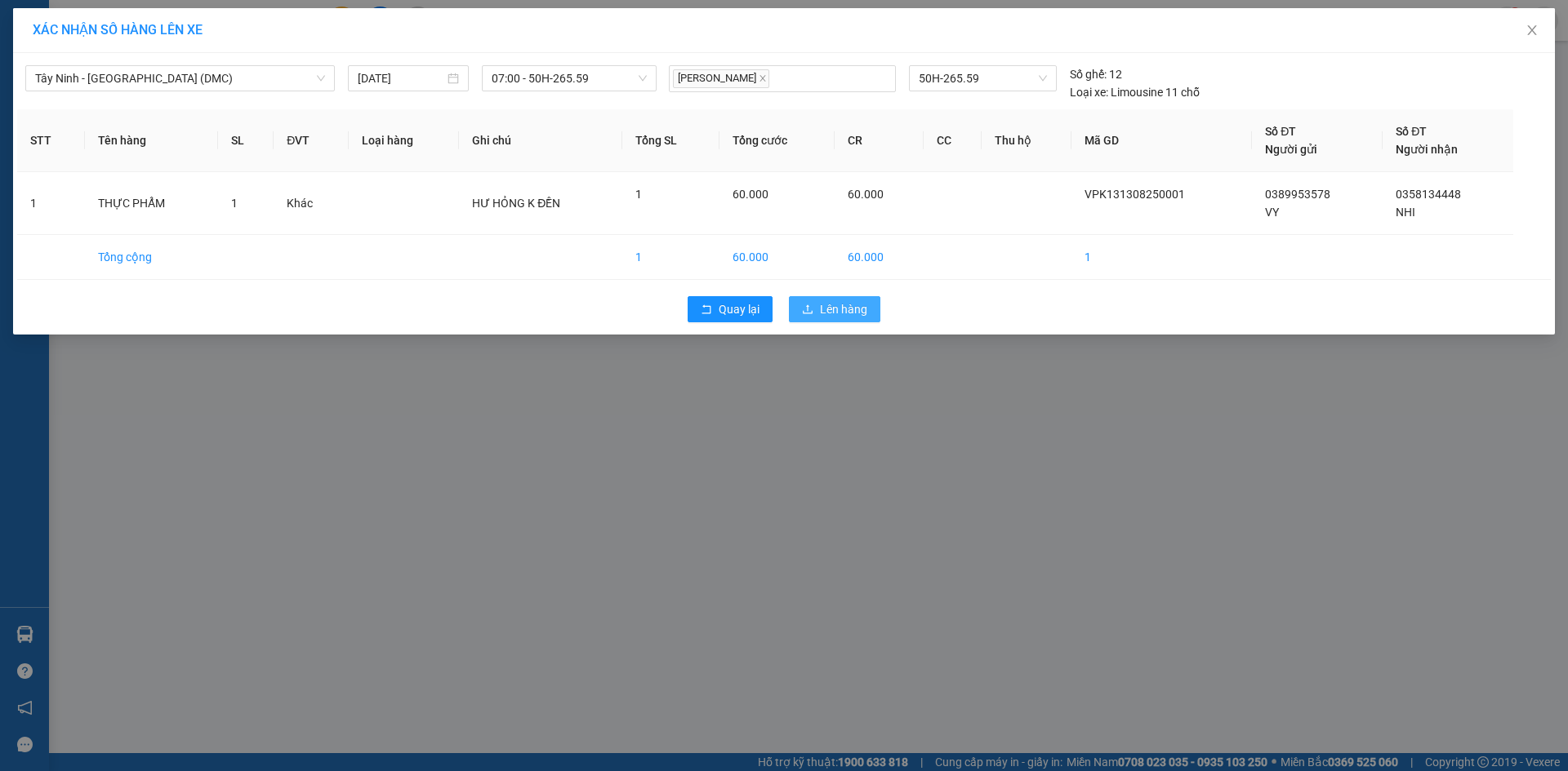
click at [843, 318] on span "Lên hàng" at bounding box center [843, 309] width 47 height 18
